Goal: Task Accomplishment & Management: Complete application form

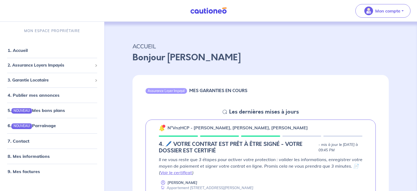
scroll to position [115, 0]
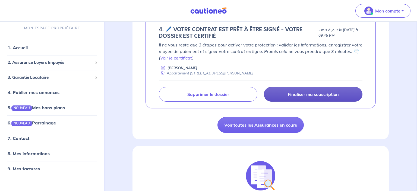
click at [301, 95] on p "Finaliser ma souscription" at bounding box center [313, 93] width 51 height 5
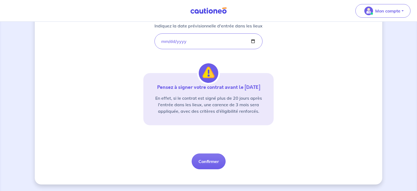
scroll to position [113, 0]
click at [207, 163] on button "Confirmer" at bounding box center [209, 161] width 34 height 16
select select "FR"
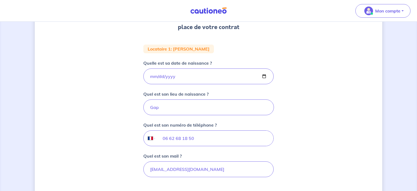
scroll to position [153, 0]
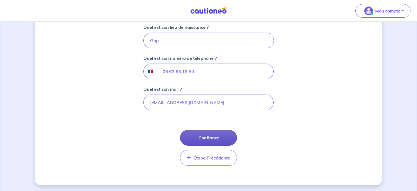
click at [225, 138] on button "Confirmer" at bounding box center [208, 138] width 57 height 16
select select "FR"
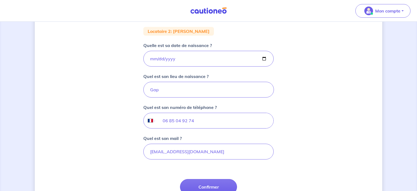
scroll to position [115, 0]
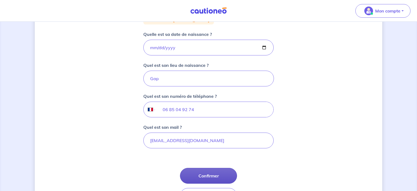
click at [211, 169] on button "Confirmer" at bounding box center [208, 176] width 57 height 16
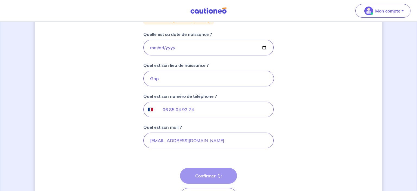
select select "FR"
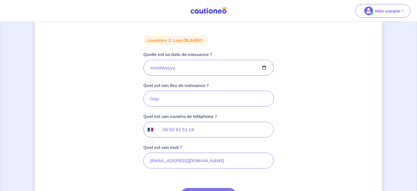
scroll to position [115, 0]
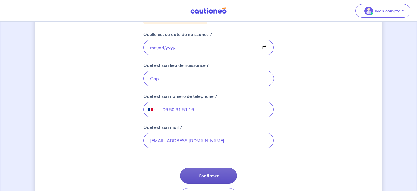
click at [215, 170] on button "Confirmer" at bounding box center [208, 176] width 57 height 16
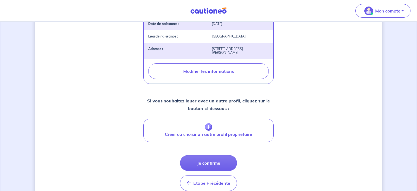
scroll to position [201, 0]
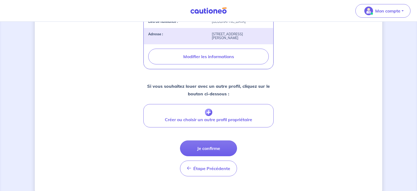
click at [207, 149] on button "Je confirme" at bounding box center [208, 148] width 57 height 16
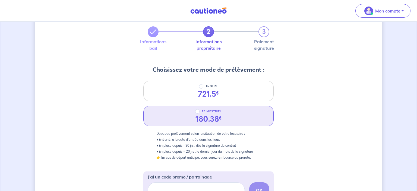
scroll to position [57, 0]
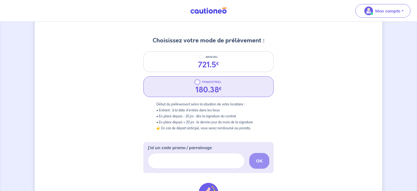
click at [196, 82] on input "TRIMESTRIEL" at bounding box center [197, 82] width 4 height 4
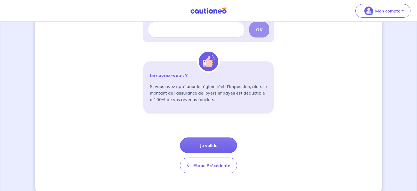
scroll to position [196, 0]
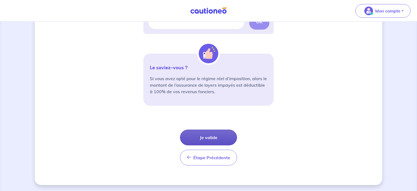
click at [199, 136] on button "Je valide" at bounding box center [208, 138] width 57 height 16
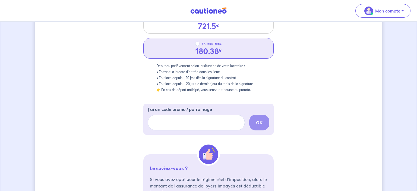
scroll to position [81, 0]
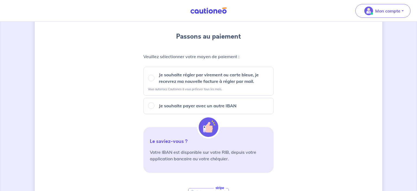
scroll to position [57, 0]
click at [148, 74] on div "Je souhaite régler par virement ou carte bleue, je recevrez ma nouvelle facture…" at bounding box center [208, 77] width 121 height 13
click at [149, 77] on input "Je souhaite régler par virement ou carte bleue, je recevrez ma nouvelle facture…" at bounding box center [151, 77] width 7 height 7
radio input "true"
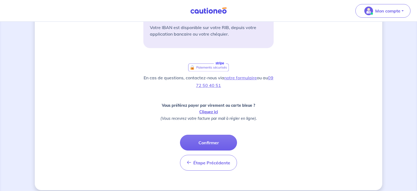
scroll to position [187, 0]
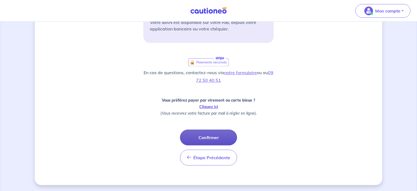
click at [197, 141] on button "Confirmer" at bounding box center [208, 138] width 57 height 16
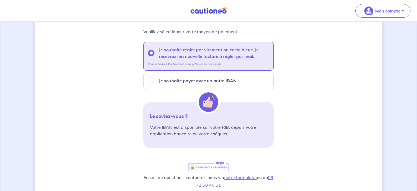
scroll to position [43, 0]
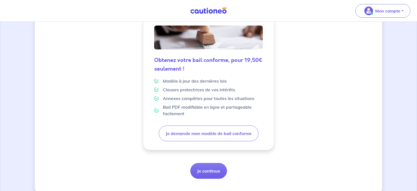
scroll to position [151, 0]
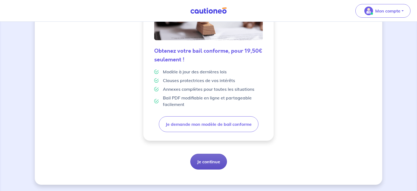
click at [207, 162] on button "Je continue" at bounding box center [208, 162] width 37 height 16
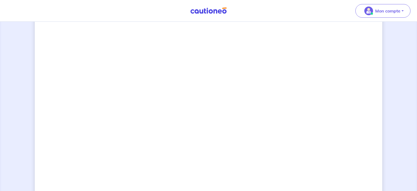
scroll to position [421, 0]
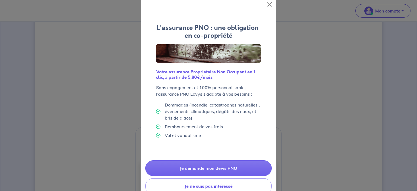
scroll to position [10, 0]
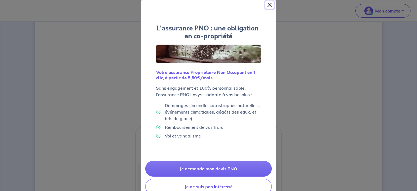
click at [270, 4] on button "Close" at bounding box center [269, 5] width 9 height 9
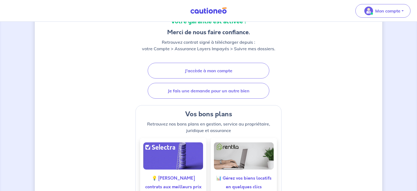
scroll to position [0, 0]
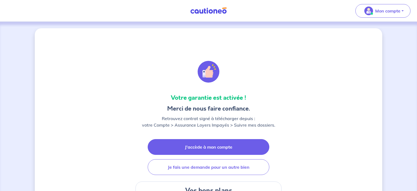
click at [204, 148] on link "J'accède à mon compte" at bounding box center [209, 147] width 122 height 16
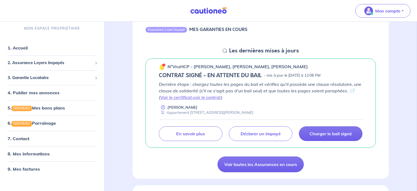
scroll to position [59, 0]
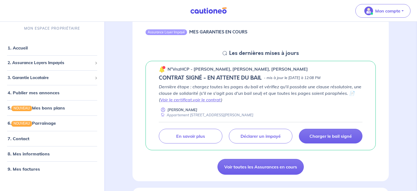
click at [323, 127] on div "Charger le bail signé [PERSON_NAME] un impayé En savoir plus" at bounding box center [261, 132] width 204 height 21
click at [326, 135] on p "Charger le bail signé" at bounding box center [331, 135] width 42 height 5
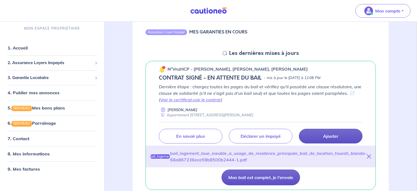
click at [275, 170] on button "Mon bail est complet, je l'envoie" at bounding box center [261, 177] width 78 height 16
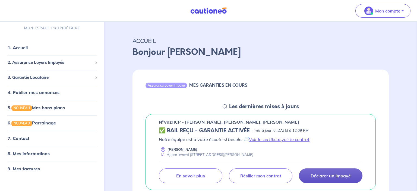
scroll to position [29, 0]
